Goal: Information Seeking & Learning: Learn about a topic

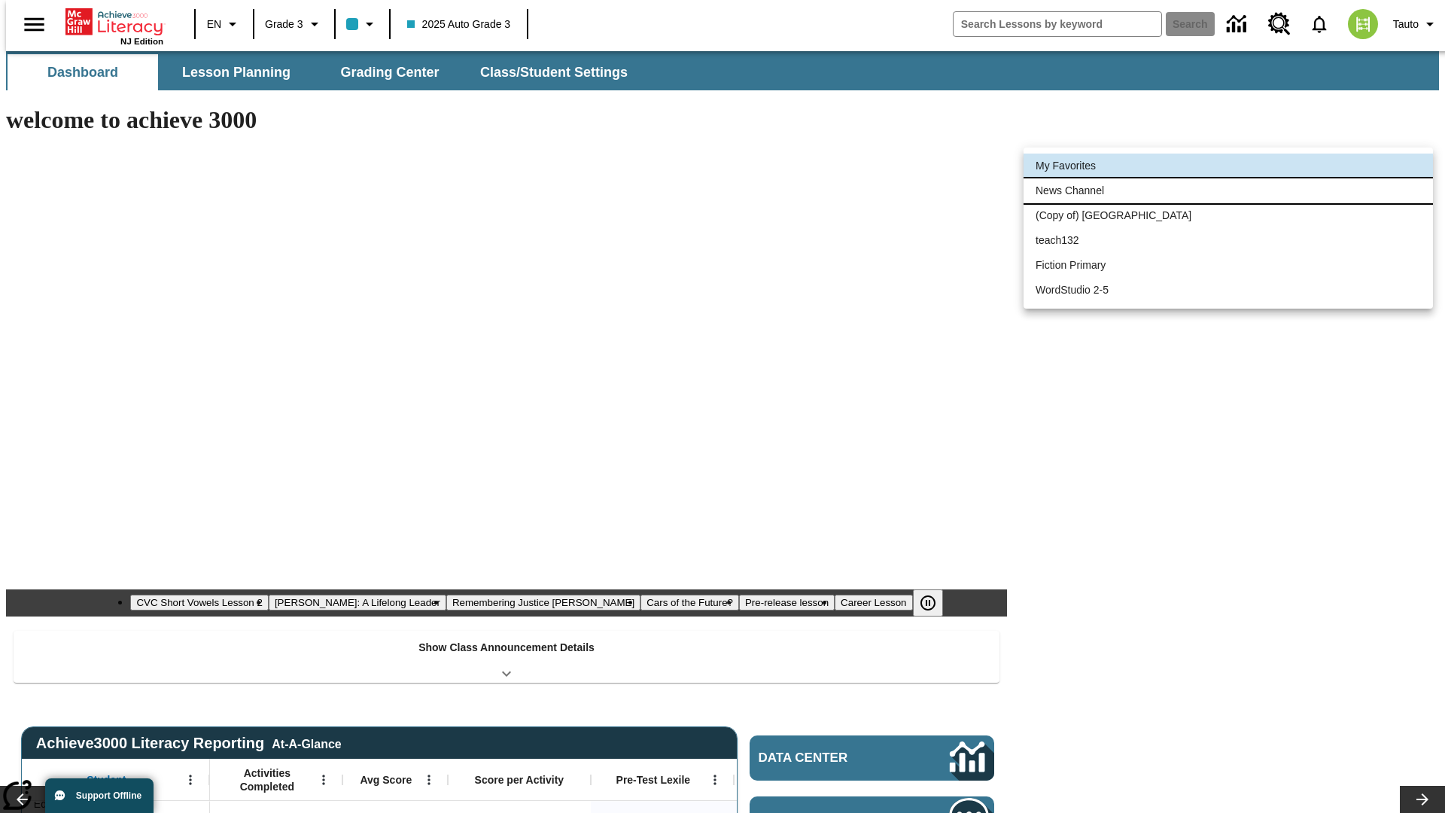
click at [1228, 190] on li "News Channel" at bounding box center [1227, 190] width 409 height 25
type input "120"
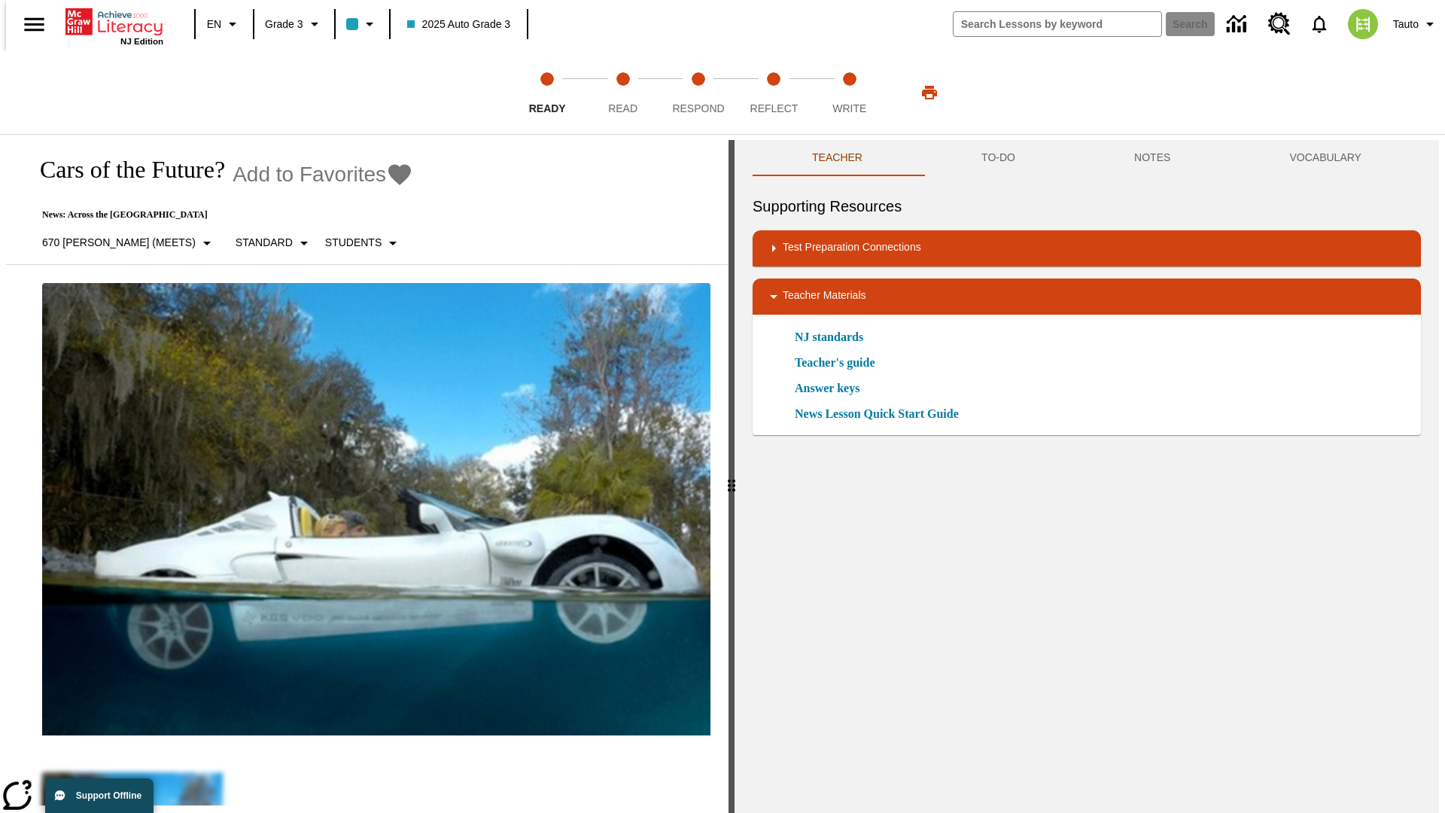
click at [388, 175] on icon "Add to Favorites - Cars of the Future?" at bounding box center [399, 174] width 23 height 21
